Goal: Task Accomplishment & Management: Manage account settings

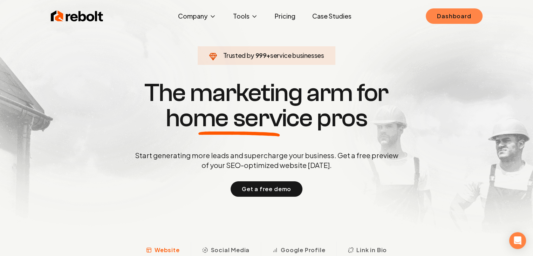
click at [464, 20] on link "Dashboard" at bounding box center [453, 15] width 56 height 15
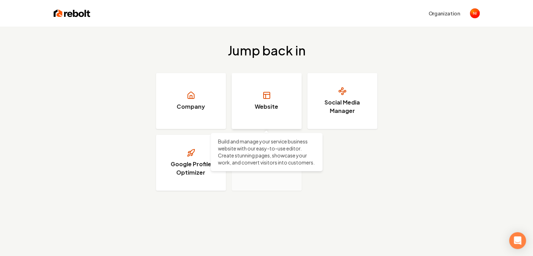
click at [265, 107] on h3 "Website" at bounding box center [266, 106] width 23 height 8
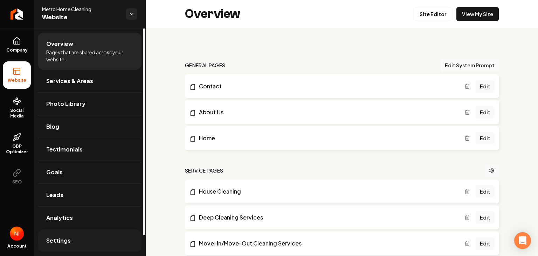
click at [52, 243] on span "Settings" at bounding box center [58, 240] width 25 height 8
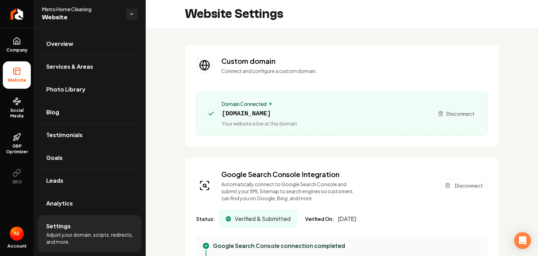
click at [15, 233] on img "Open user button" at bounding box center [17, 233] width 14 height 14
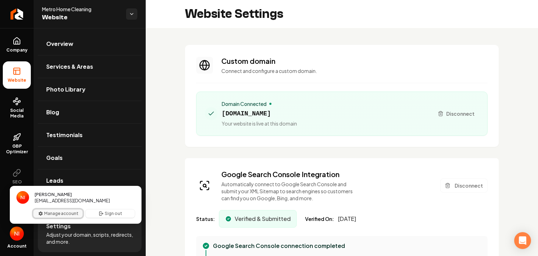
click at [43, 215] on button "Manage account" at bounding box center [57, 213] width 49 height 8
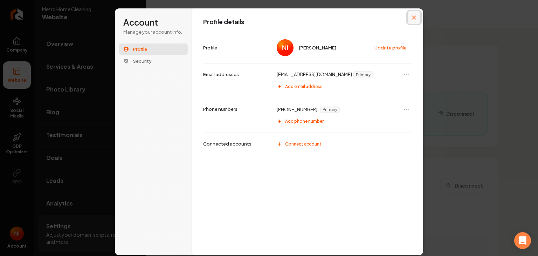
click at [410, 18] on button "Close modal" at bounding box center [414, 17] width 13 height 13
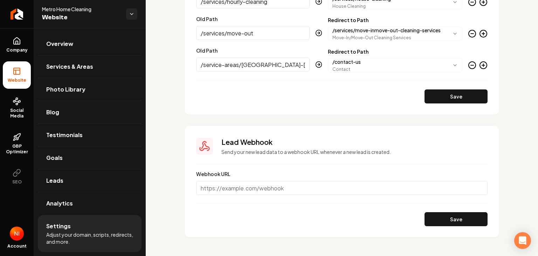
scroll to position [1574, 0]
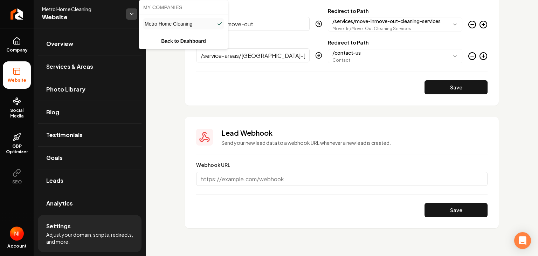
click at [134, 14] on html "Company Website Social Media GBP Optimizer SEO Account Metro Home Cleaning Webs…" at bounding box center [269, 128] width 538 height 256
click at [188, 39] on link "Back to Dashboard" at bounding box center [183, 41] width 86 height 13
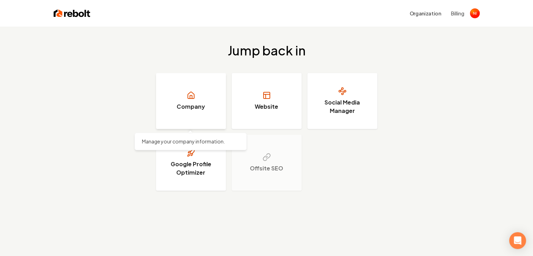
click at [193, 88] on link "Company" at bounding box center [191, 101] width 70 height 56
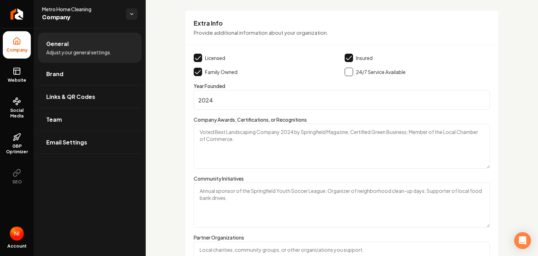
scroll to position [1061, 0]
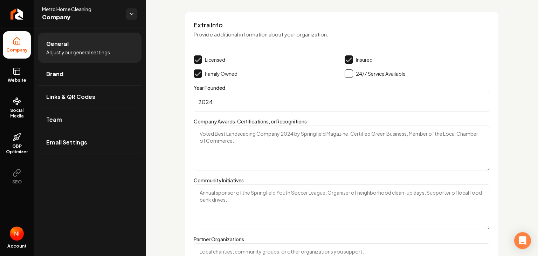
click at [127, 214] on div "General Adjust your general settings. Brand Links & QR Codes Team Email Settings" at bounding box center [90, 142] width 112 height 228
click at [17, 76] on link "Website" at bounding box center [17, 74] width 28 height 27
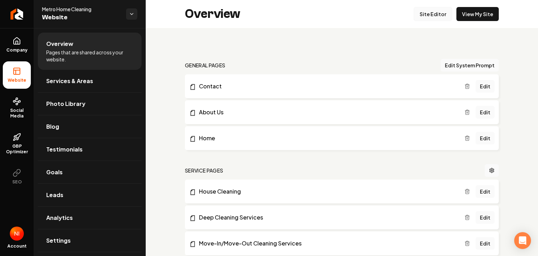
click at [427, 16] on link "Site Editor" at bounding box center [433, 14] width 39 height 14
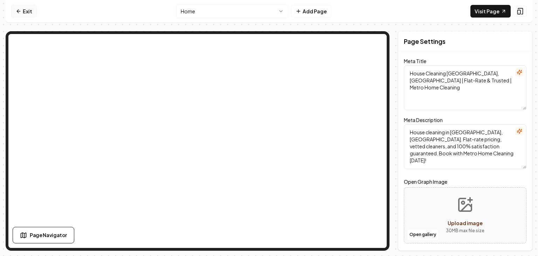
click at [27, 11] on link "Exit" at bounding box center [24, 11] width 26 height 13
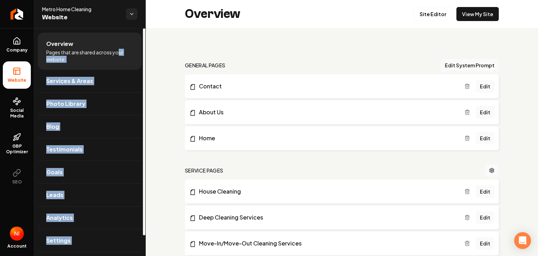
drag, startPoint x: 178, startPoint y: 22, endPoint x: 120, endPoint y: 41, distance: 61.1
click at [120, 41] on div "Company Website Social Media GBP Optimizer SEO Account Metro Home Cleaning Webs…" at bounding box center [269, 128] width 538 height 256
click at [122, 42] on li "Overview Pages that are shared across your website." at bounding box center [90, 51] width 104 height 37
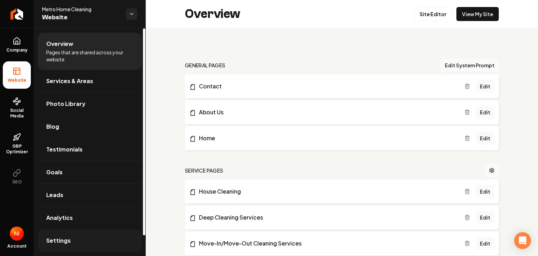
click at [57, 244] on span "Settings" at bounding box center [58, 240] width 25 height 8
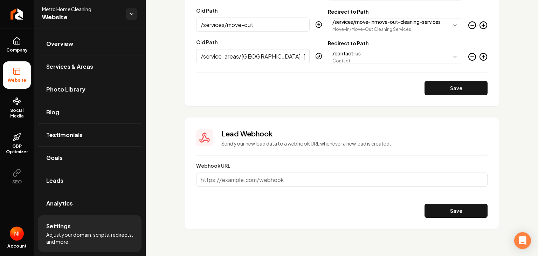
scroll to position [1574, 0]
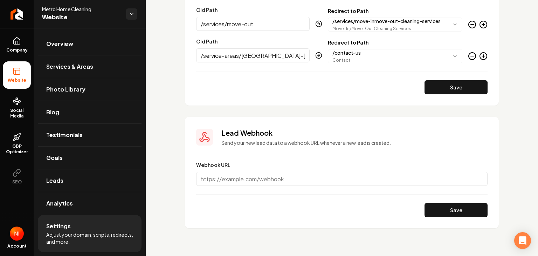
click at [20, 237] on img "Open user button" at bounding box center [17, 233] width 14 height 14
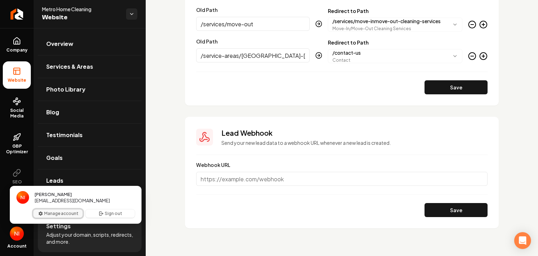
click at [63, 215] on button "Manage account" at bounding box center [57, 213] width 49 height 8
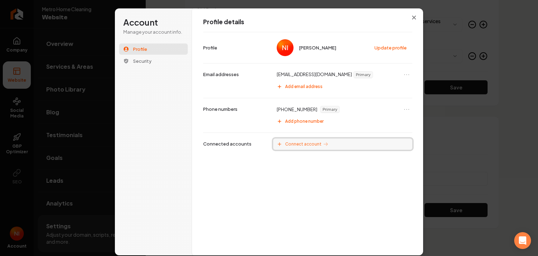
click at [306, 145] on span "Connect account" at bounding box center [303, 144] width 36 height 6
click at [414, 17] on icon "Close modal" at bounding box center [414, 18] width 4 height 4
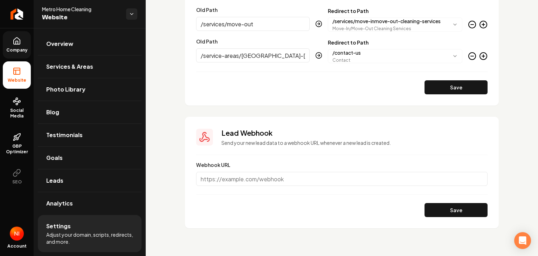
click at [17, 51] on span "Company" at bounding box center [17, 50] width 27 height 6
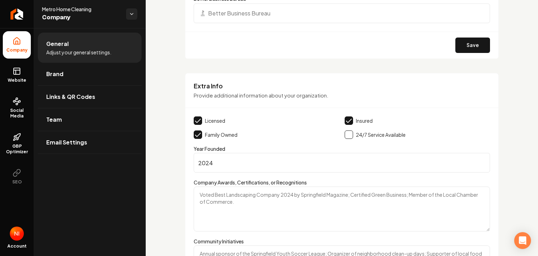
scroll to position [1156, 0]
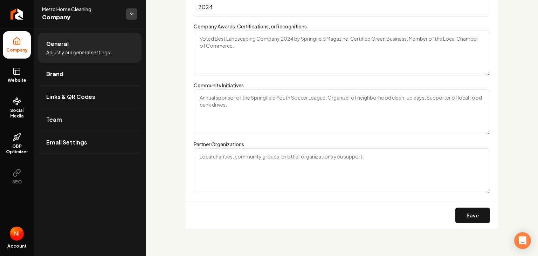
click at [131, 13] on html "Company Website Social Media GBP Optimizer SEO Account Metro Home Cleaning Comp…" at bounding box center [269, 128] width 538 height 256
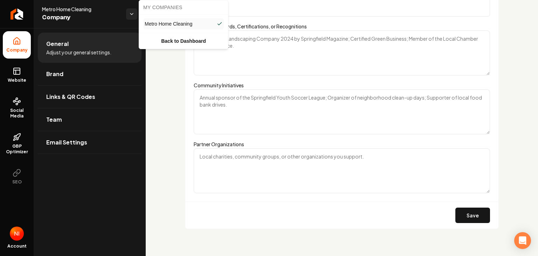
click at [174, 20] on link "Metro Home Cleaning" at bounding box center [183, 23] width 81 height 11
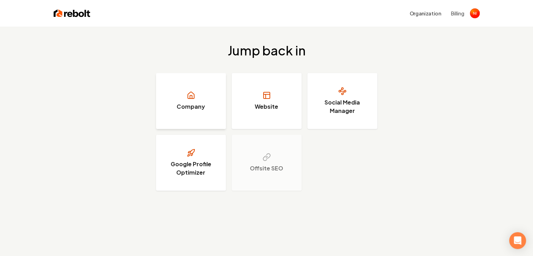
click at [191, 109] on h3 "Company" at bounding box center [190, 106] width 28 height 8
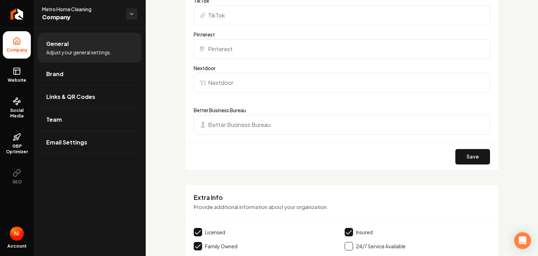
scroll to position [886, 0]
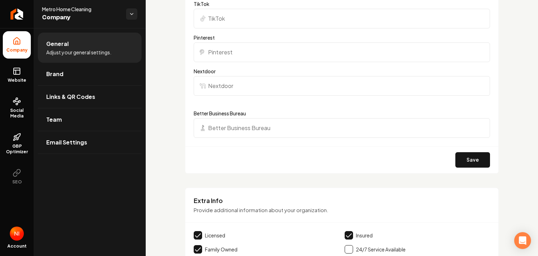
drag, startPoint x: 525, startPoint y: 191, endPoint x: 522, endPoint y: 183, distance: 8.6
click at [74, 128] on link "Team" at bounding box center [90, 119] width 104 height 22
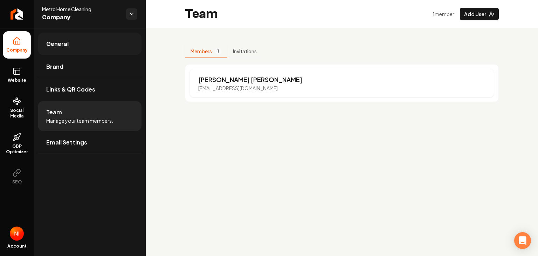
click at [87, 40] on link "General" at bounding box center [90, 44] width 104 height 22
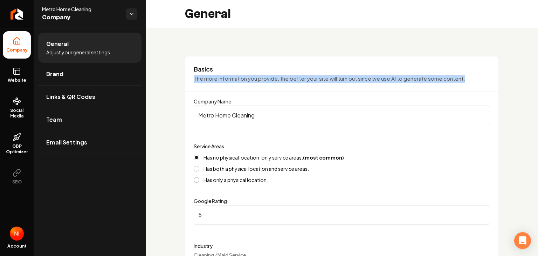
drag, startPoint x: 532, startPoint y: 55, endPoint x: 534, endPoint y: 82, distance: 26.3
click at [532, 82] on main "General Basics The more information you provide, the better your site will turn…" at bounding box center [342, 128] width 392 height 256
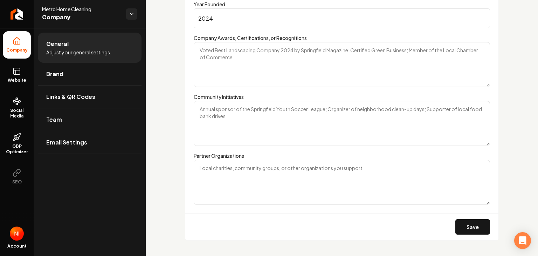
scroll to position [1156, 0]
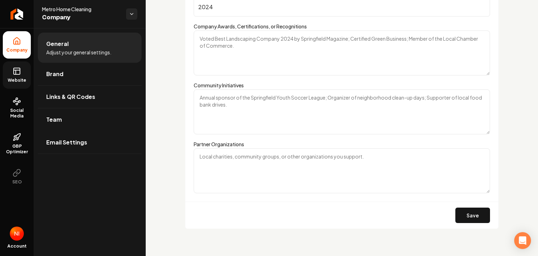
click at [18, 80] on span "Website" at bounding box center [17, 80] width 24 height 6
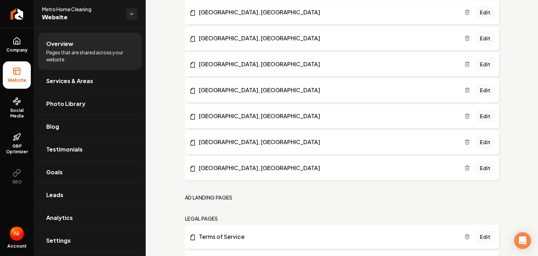
scroll to position [658, 0]
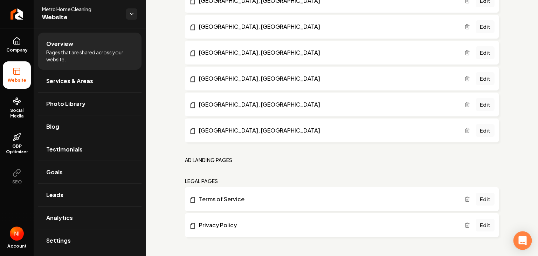
click at [524, 243] on icon "Open Intercom Messenger" at bounding box center [522, 240] width 9 height 9
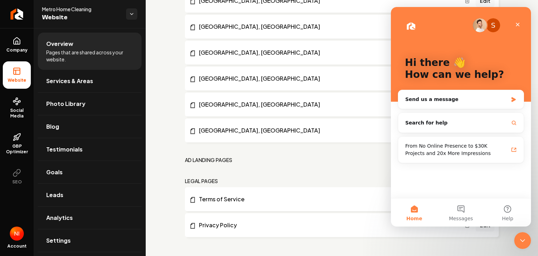
scroll to position [0, 0]
click at [512, 217] on span "Help" at bounding box center [507, 218] width 11 height 5
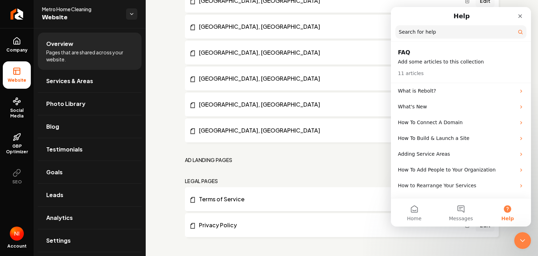
drag, startPoint x: 527, startPoint y: 146, endPoint x: 924, endPoint y: 165, distance: 398.2
click at [531, 158] on html "Help Search for help FAQ Add some articles to this collection 11 articles What …" at bounding box center [461, 116] width 140 height 219
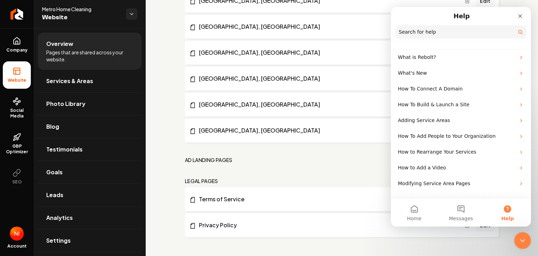
scroll to position [61, 0]
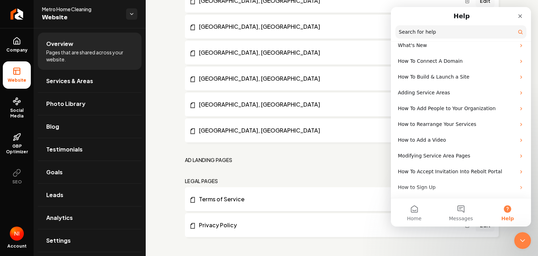
drag, startPoint x: 527, startPoint y: 150, endPoint x: 928, endPoint y: 234, distance: 409.6
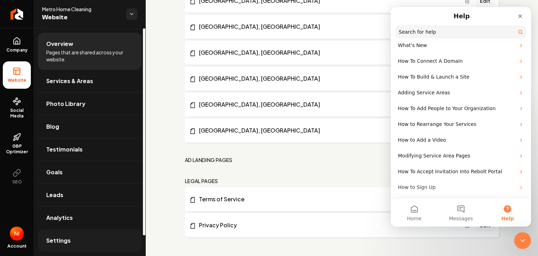
click at [59, 238] on span "Settings" at bounding box center [58, 240] width 25 height 8
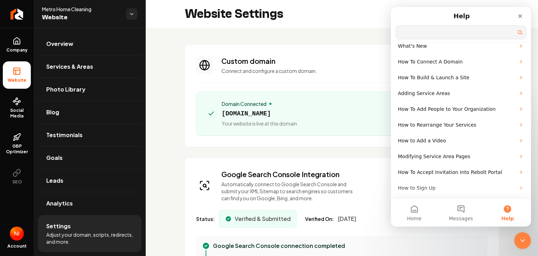
click at [420, 32] on input "Search for help" at bounding box center [461, 32] width 130 height 13
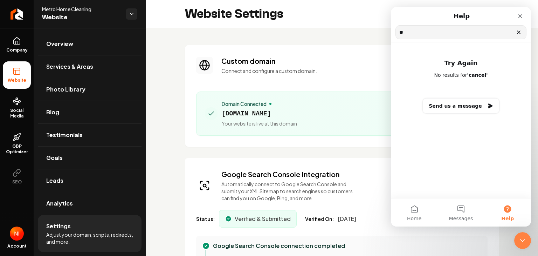
type input "*"
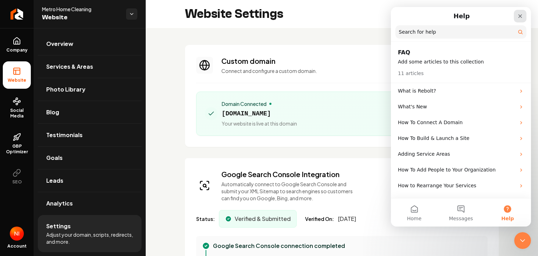
click at [521, 16] on icon "Close" at bounding box center [520, 16] width 6 height 6
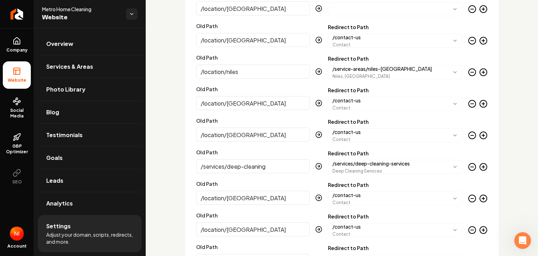
scroll to position [737, 0]
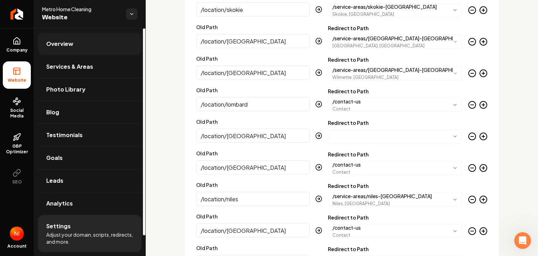
click at [70, 47] on span "Overview" at bounding box center [59, 44] width 27 height 8
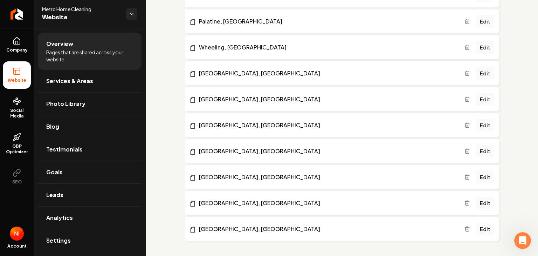
scroll to position [555, 0]
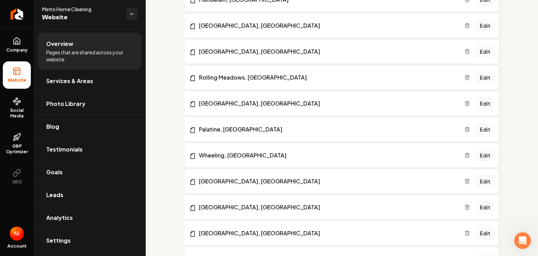
scroll to position [430, 0]
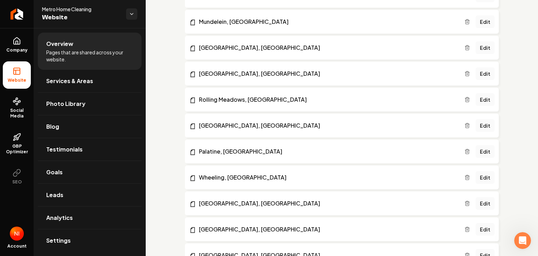
click at [18, 230] on img "Open user button" at bounding box center [17, 233] width 14 height 14
click at [54, 224] on link "Analytics" at bounding box center [90, 217] width 104 height 22
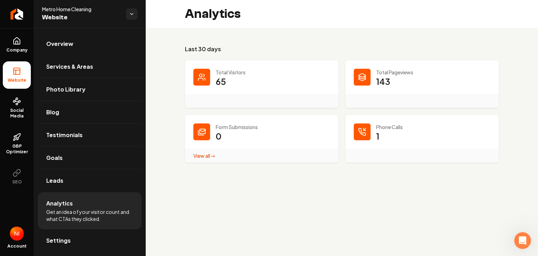
click at [14, 243] on span "Account" at bounding box center [16, 246] width 19 height 6
click at [18, 234] on img "Open user button" at bounding box center [17, 233] width 14 height 14
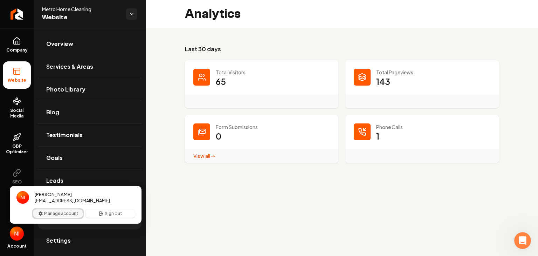
click at [44, 213] on button "Manage account" at bounding box center [57, 213] width 49 height 8
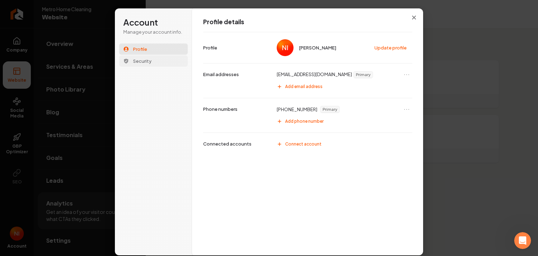
click at [144, 63] on span "Security" at bounding box center [142, 61] width 19 height 6
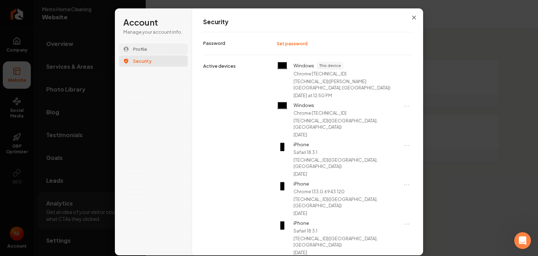
click at [139, 44] on button "Profile" at bounding box center [153, 48] width 69 height 11
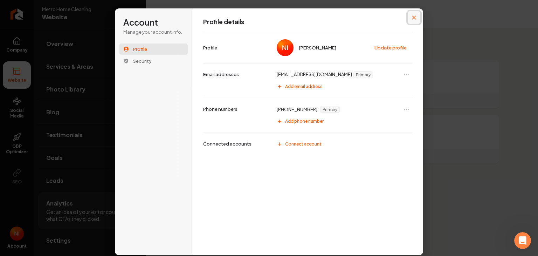
click at [415, 21] on button "Close modal" at bounding box center [414, 17] width 13 height 13
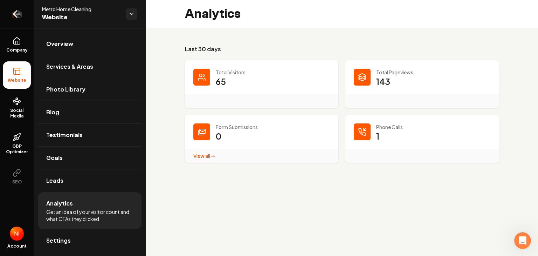
click at [23, 12] on link "Return to dashboard" at bounding box center [17, 14] width 34 height 28
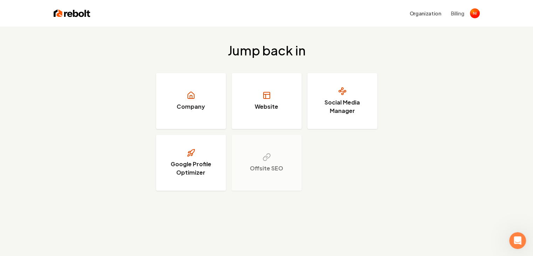
click at [7, 80] on div "Jump back in Company Website Social Media Manager Google Profile Optimizer Offs…" at bounding box center [266, 117] width 533 height 181
click at [6, 80] on div "Jump back in Company Website Social Media Manager Google Profile Optimizer Offs…" at bounding box center [266, 117] width 533 height 181
click at [451, 13] on button "Billing" at bounding box center [457, 13] width 13 height 7
